Goal: Book appointment/travel/reservation

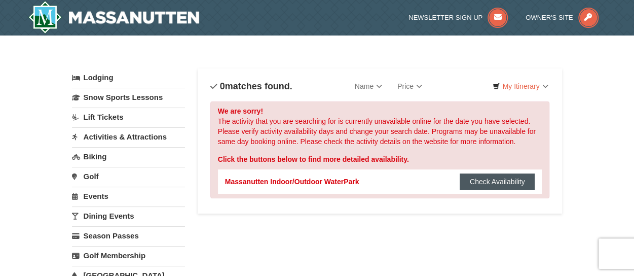
click at [493, 182] on button "Check Availability" at bounding box center [498, 181] width 76 height 16
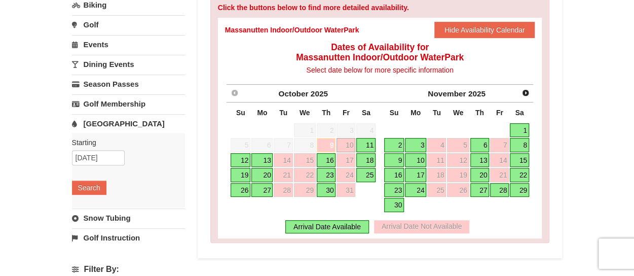
scroll to position [152, 0]
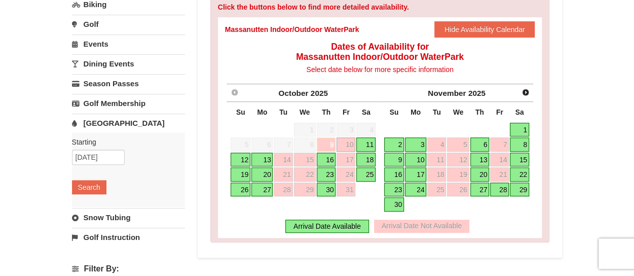
click at [347, 142] on link "10" at bounding box center [346, 144] width 19 height 14
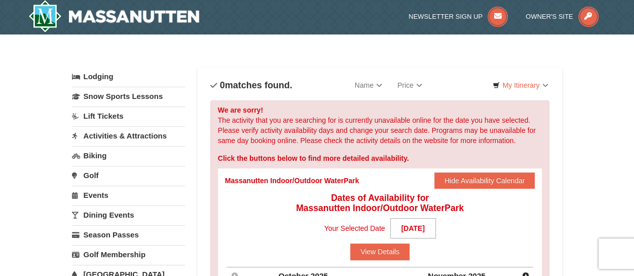
scroll to position [0, 0]
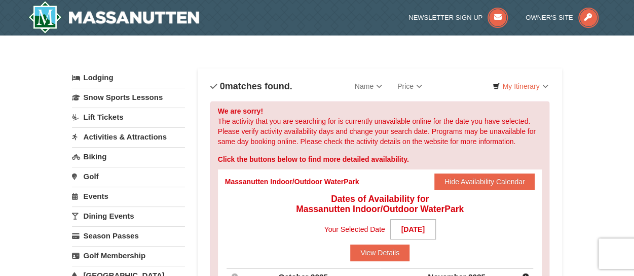
click at [102, 133] on link "Activities & Attractions" at bounding box center [128, 136] width 113 height 19
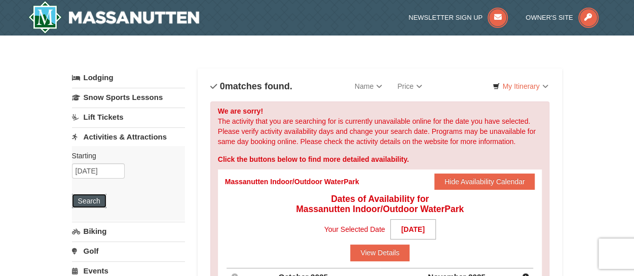
click at [89, 199] on button "Search" at bounding box center [89, 201] width 34 height 14
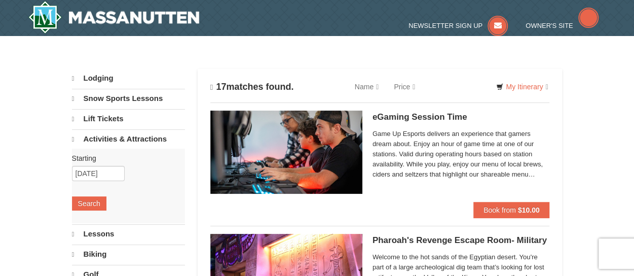
select select "10"
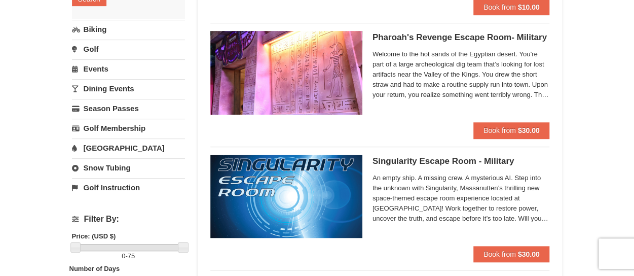
scroll to position [203, 0]
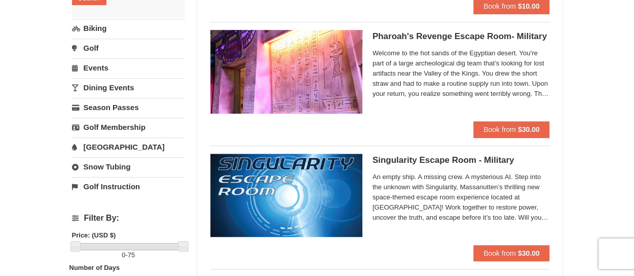
click at [90, 141] on link "[GEOGRAPHIC_DATA]" at bounding box center [128, 146] width 113 height 19
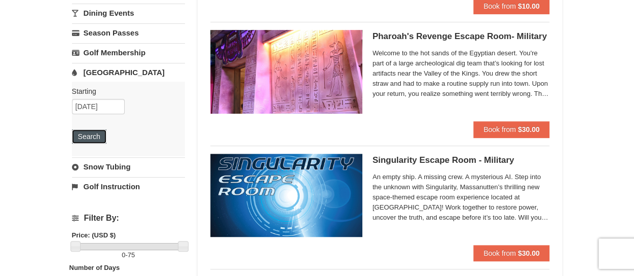
click at [86, 136] on button "Search" at bounding box center [89, 136] width 34 height 14
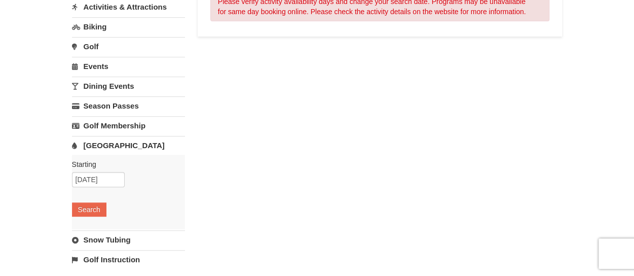
scroll to position [203, 0]
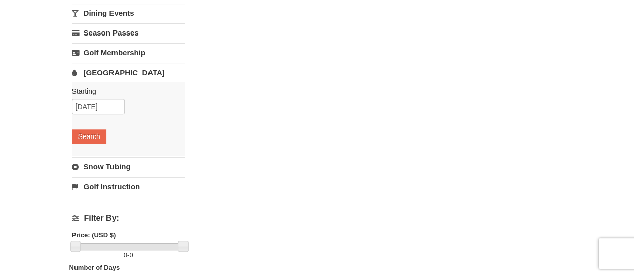
click at [98, 166] on link "Snow Tubing" at bounding box center [128, 166] width 113 height 19
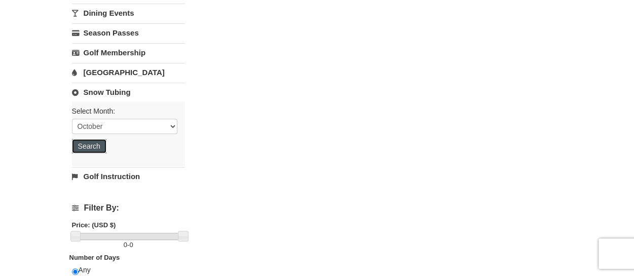
click at [95, 148] on button "Search" at bounding box center [89, 146] width 34 height 14
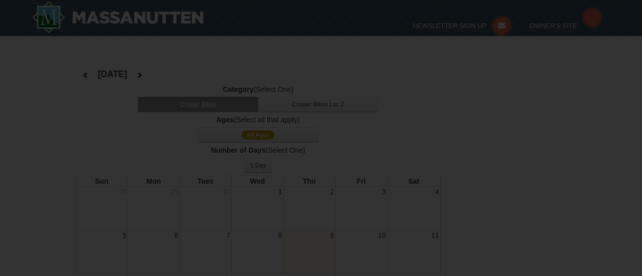
select select "10"
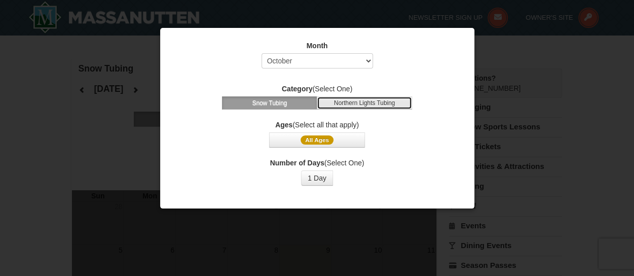
click at [352, 102] on button "Northern Lights Tubing" at bounding box center [364, 102] width 95 height 13
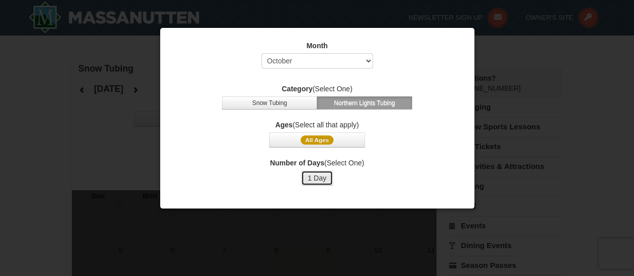
click at [320, 178] on button "1 Day" at bounding box center [317, 177] width 32 height 15
click at [327, 139] on span "All Ages" at bounding box center [317, 139] width 33 height 9
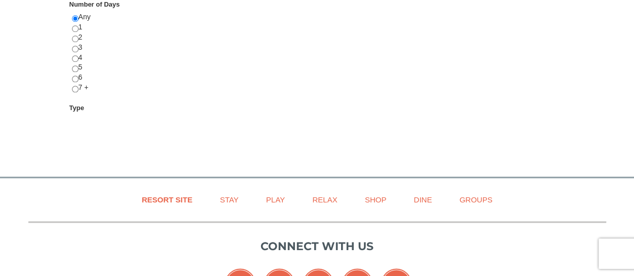
scroll to position [469, 0]
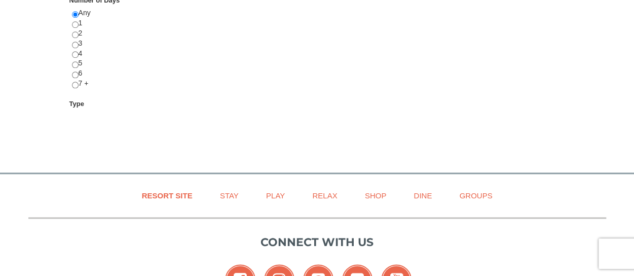
select select "10"
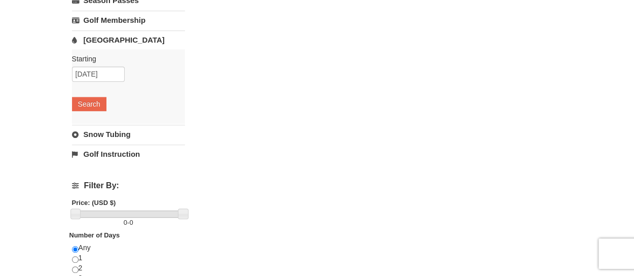
scroll to position [0, 0]
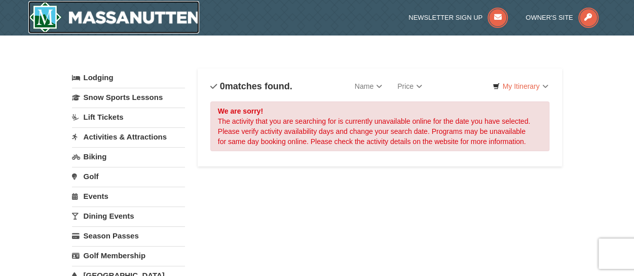
click at [41, 13] on img at bounding box center [113, 17] width 171 height 32
